Goal: Check status: Check status

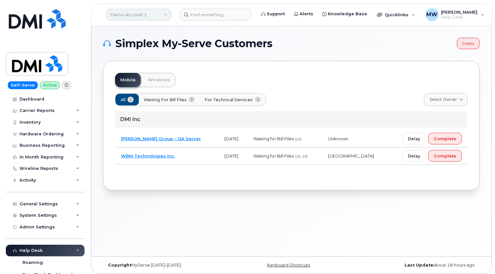
click at [161, 12] on link "Demo Account 1" at bounding box center [138, 15] width 65 height 12
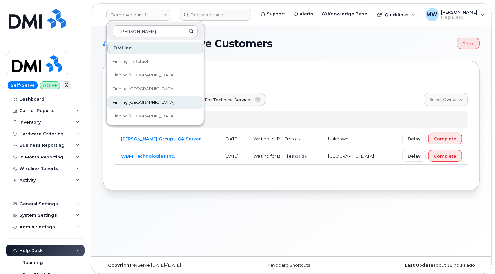
type input "finn"
click at [136, 102] on span "Finning [GEOGRAPHIC_DATA]" at bounding box center [144, 102] width 62 height 7
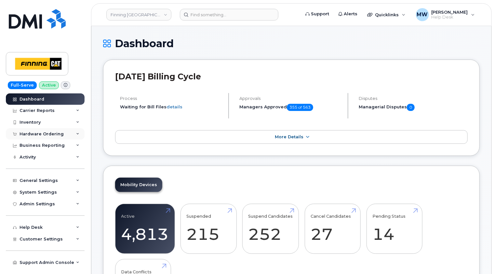
click at [58, 130] on div "Hardware Ordering" at bounding box center [45, 134] width 79 height 12
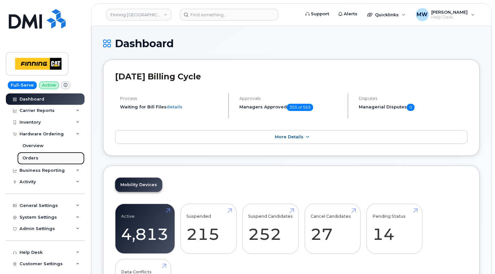
click at [33, 158] on div "Orders" at bounding box center [30, 158] width 16 height 6
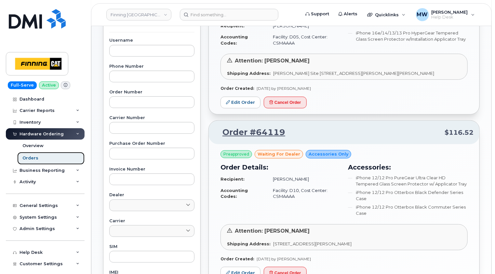
scroll to position [163, 0]
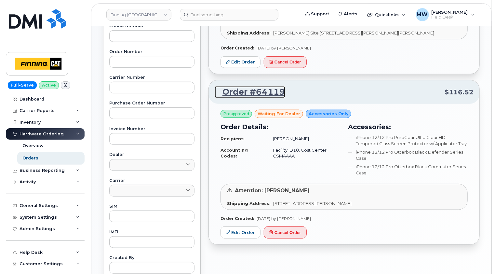
click at [265, 89] on link "Order #64119" at bounding box center [250, 92] width 71 height 12
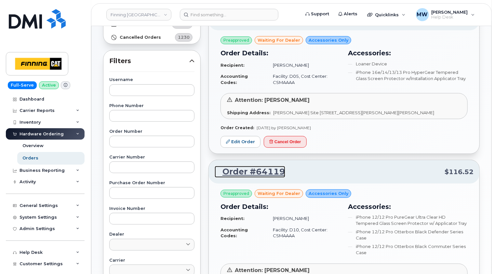
scroll to position [33, 0]
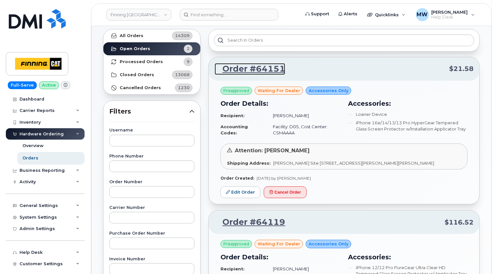
click at [268, 70] on link "Order #64151" at bounding box center [250, 69] width 71 height 12
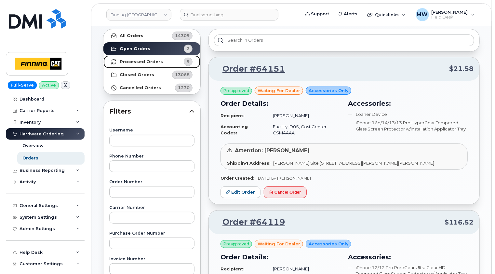
click at [135, 63] on strong "Processed Orders" at bounding box center [141, 61] width 43 height 5
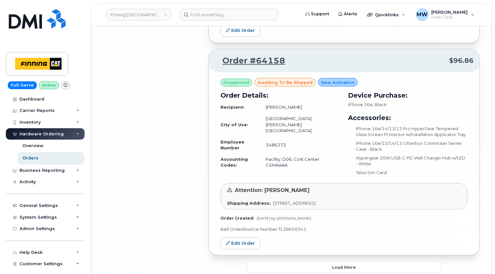
scroll to position [1525, 0]
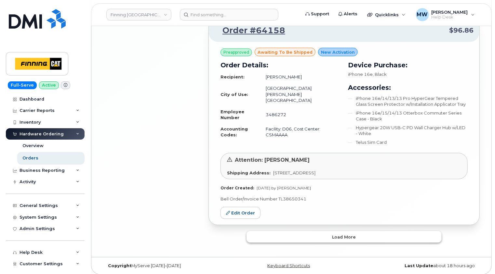
click at [361, 237] on button "Load more" at bounding box center [344, 237] width 195 height 12
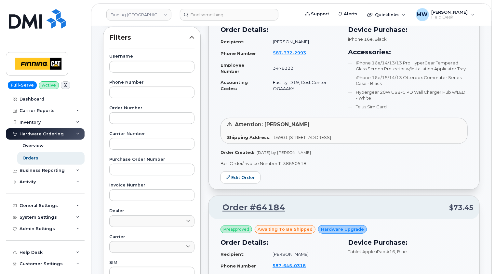
scroll to position [0, 0]
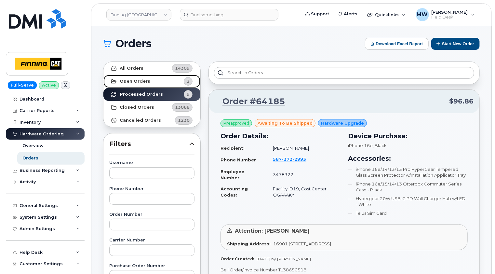
click at [147, 82] on strong "Open Orders" at bounding box center [135, 81] width 31 height 5
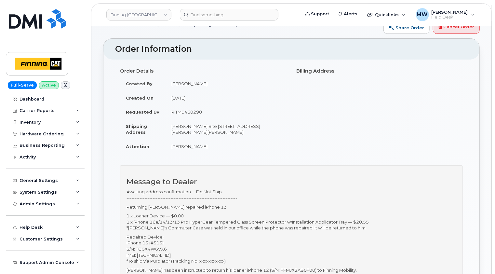
scroll to position [65, 0]
